Goal: Information Seeking & Learning: Learn about a topic

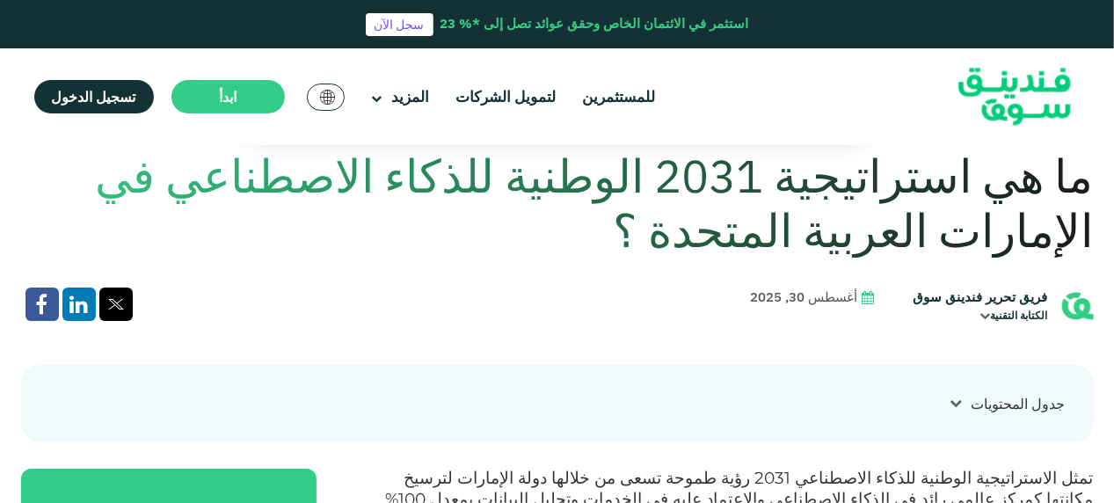
scroll to position [440, 0]
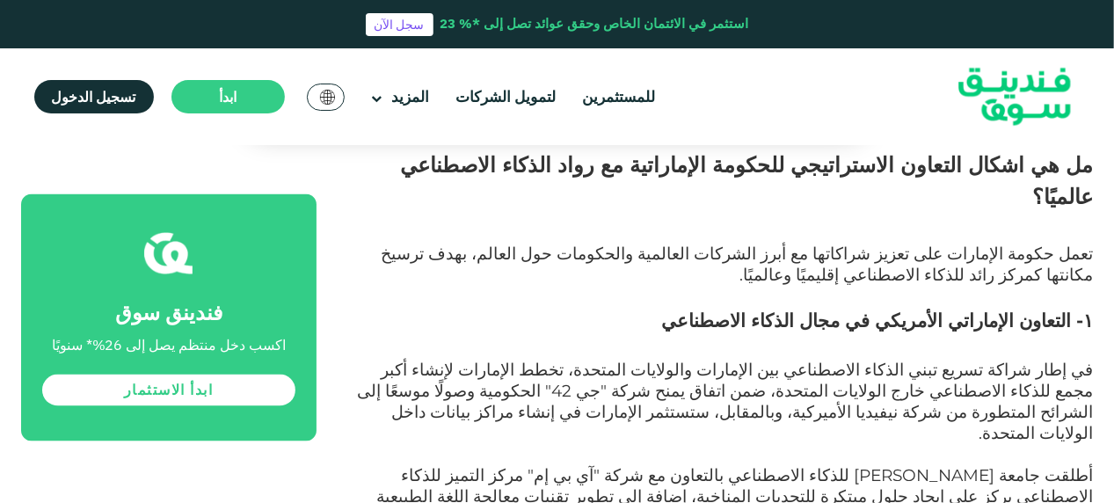
scroll to position [1231, 0]
